Goal: Transaction & Acquisition: Purchase product/service

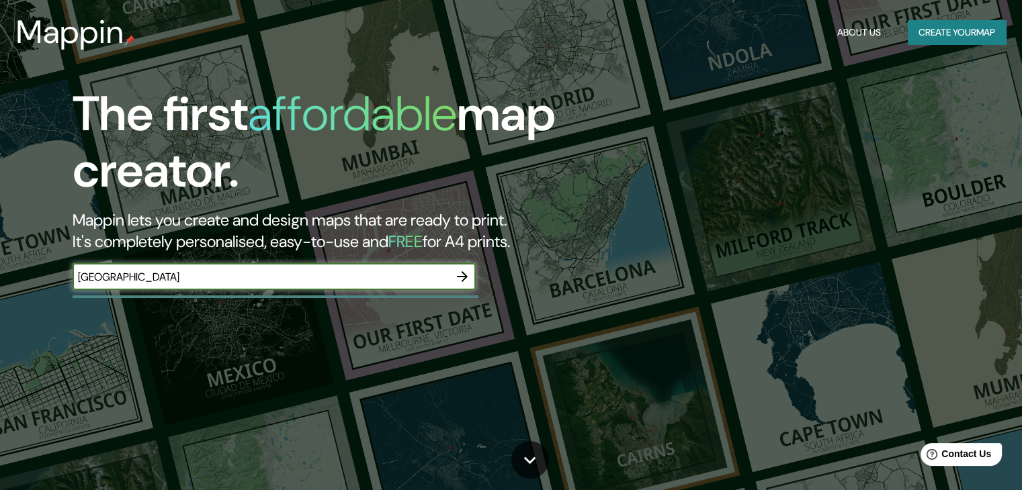
type input "[GEOGRAPHIC_DATA]"
click at [461, 277] on icon "button" at bounding box center [462, 276] width 11 height 11
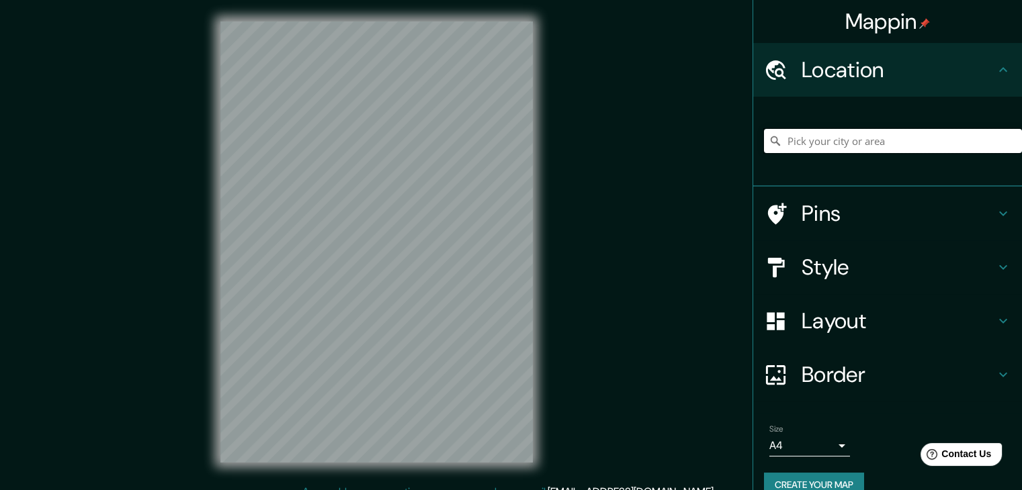
click at [883, 144] on input "Pick your city or area" at bounding box center [893, 141] width 258 height 24
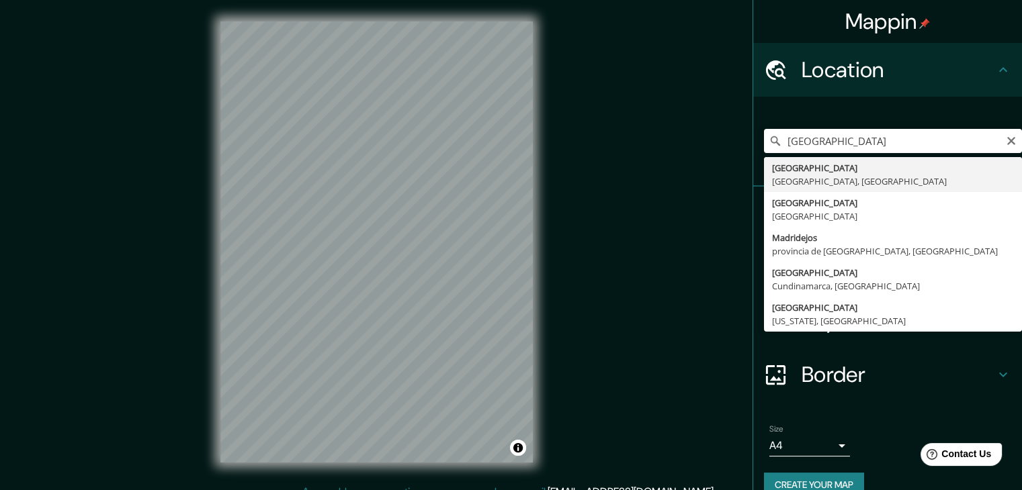
type input "[GEOGRAPHIC_DATA], [GEOGRAPHIC_DATA], [GEOGRAPHIC_DATA]"
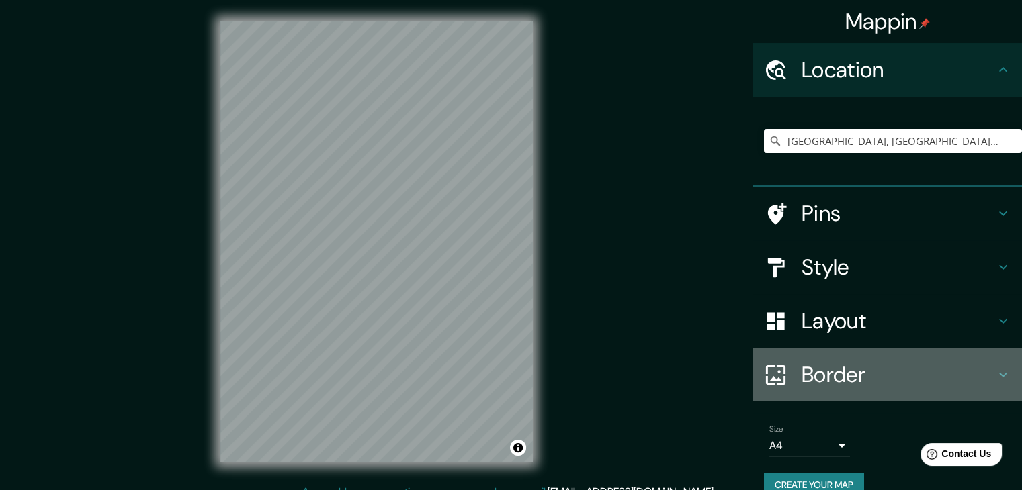
click at [876, 381] on h4 "Border" at bounding box center [897, 374] width 193 height 27
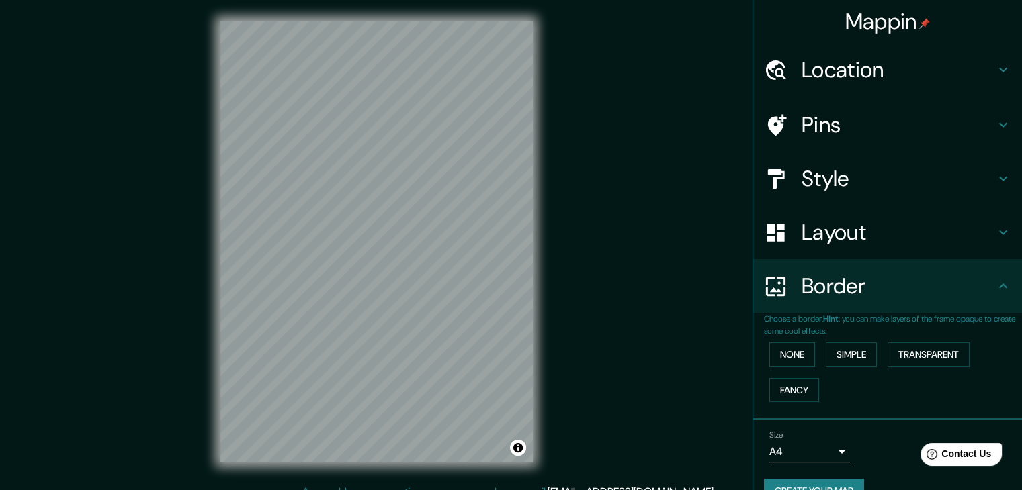
click at [860, 269] on div "Border" at bounding box center [887, 286] width 269 height 54
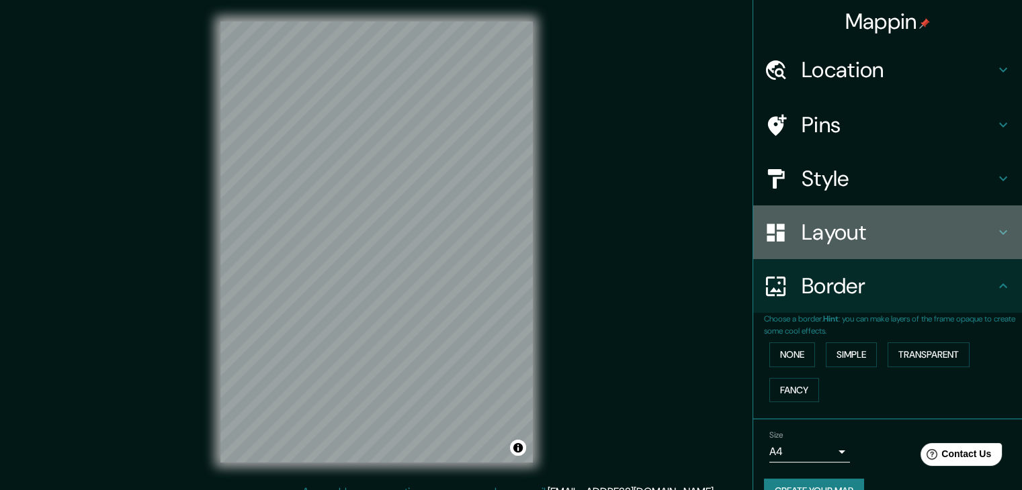
click at [857, 230] on h4 "Layout" at bounding box center [897, 232] width 193 height 27
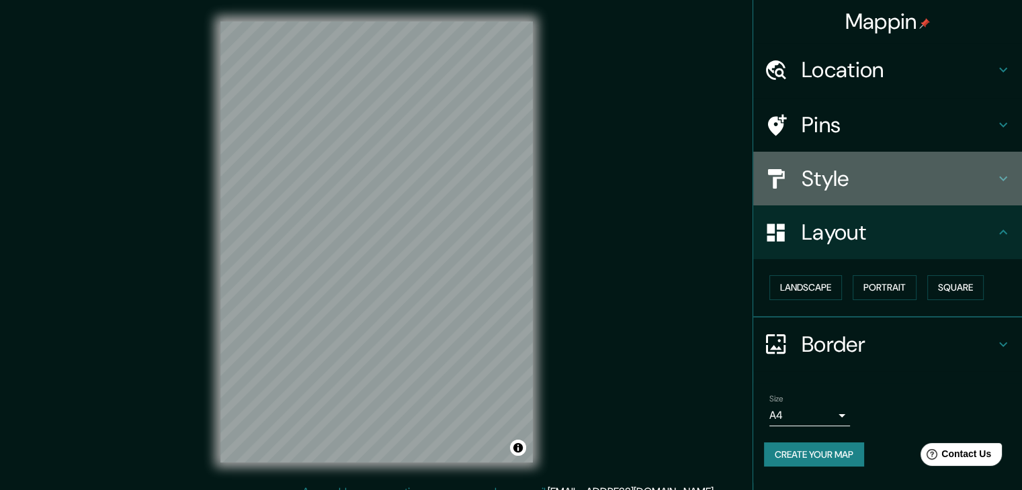
click at [862, 189] on h4 "Style" at bounding box center [897, 178] width 193 height 27
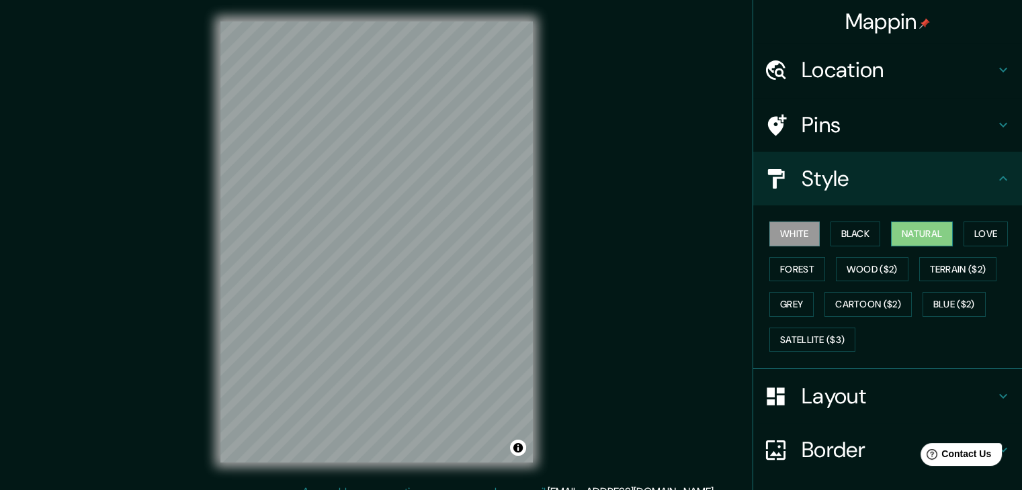
click at [895, 228] on button "Natural" at bounding box center [922, 234] width 62 height 25
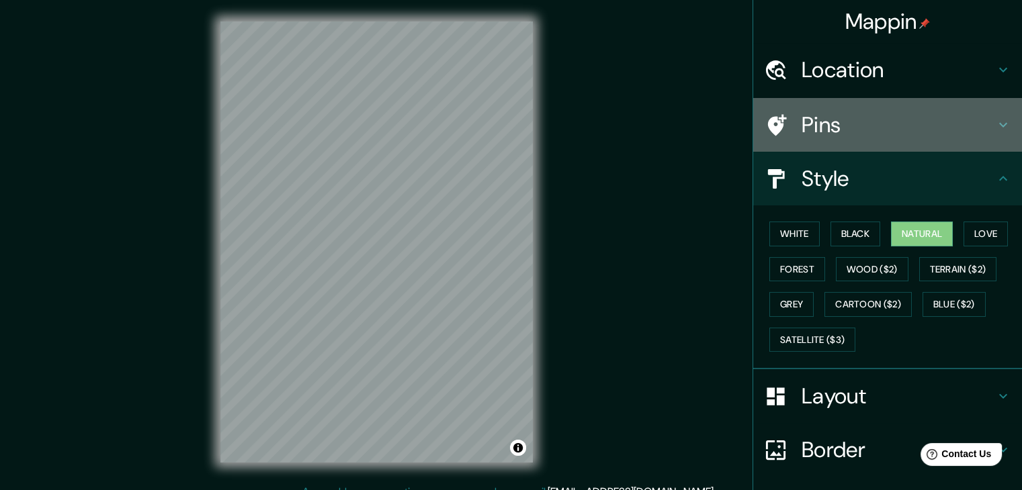
click at [897, 130] on h4 "Pins" at bounding box center [897, 124] width 193 height 27
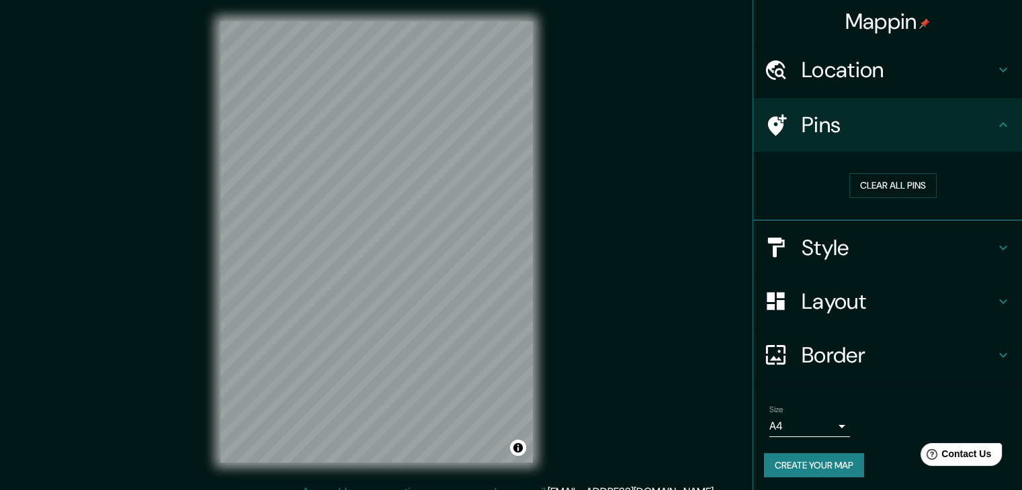
click at [886, 123] on h4 "Pins" at bounding box center [897, 124] width 193 height 27
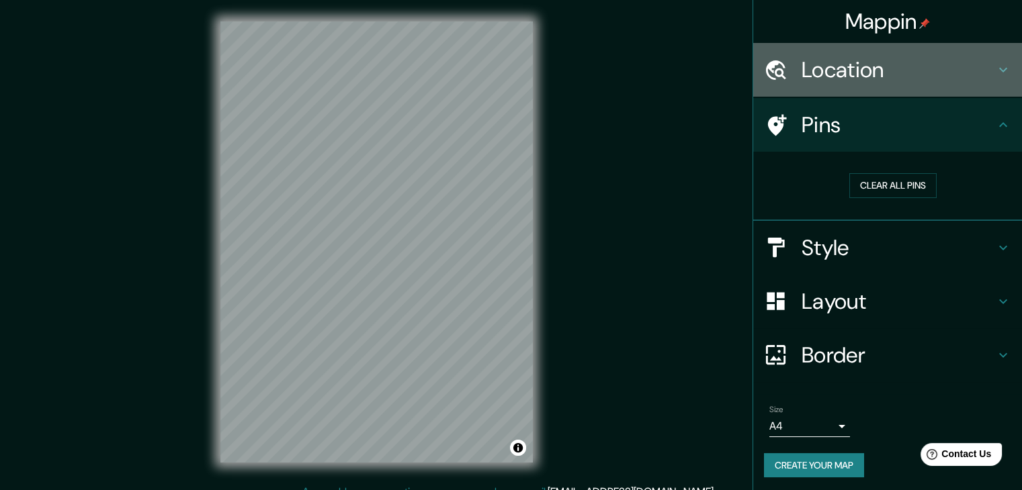
click at [900, 73] on h4 "Location" at bounding box center [897, 69] width 193 height 27
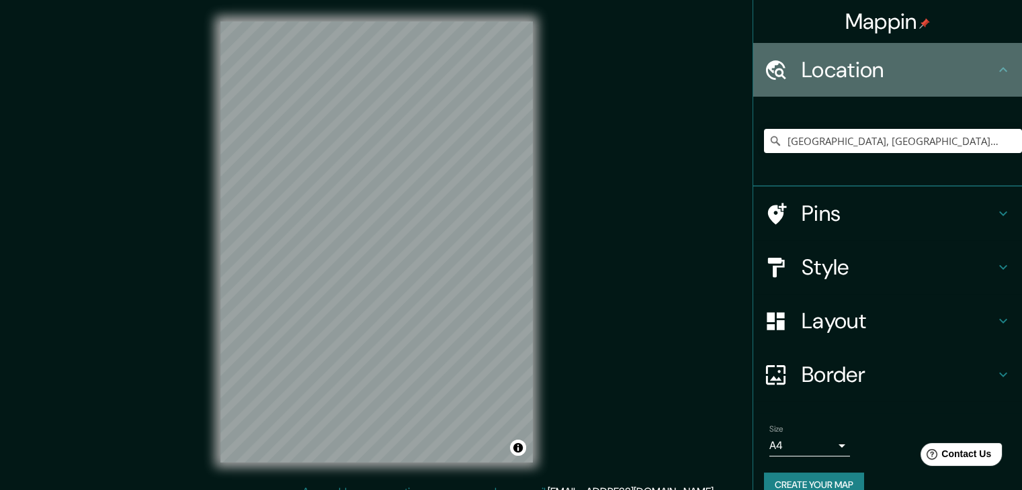
click at [900, 73] on h4 "Location" at bounding box center [897, 69] width 193 height 27
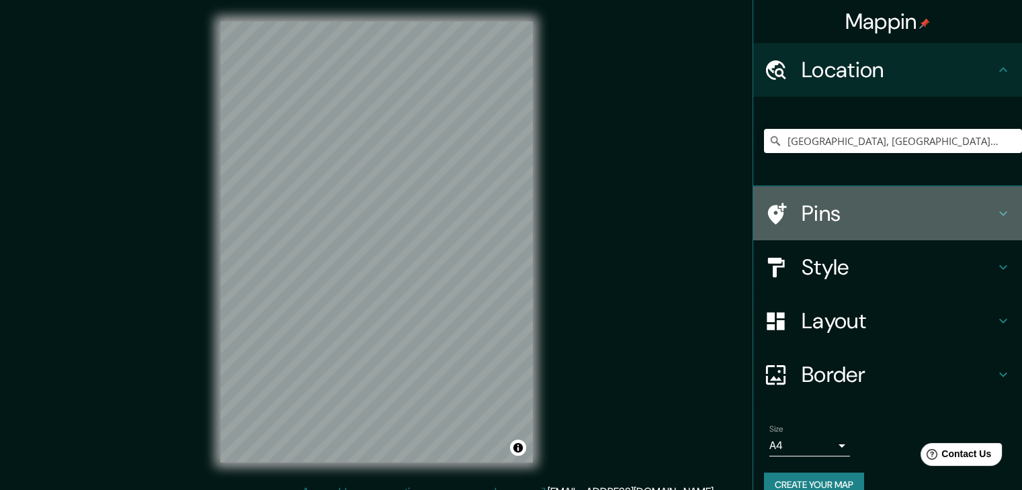
click at [840, 201] on h4 "Pins" at bounding box center [897, 213] width 193 height 27
